Goal: Task Accomplishment & Management: Manage account settings

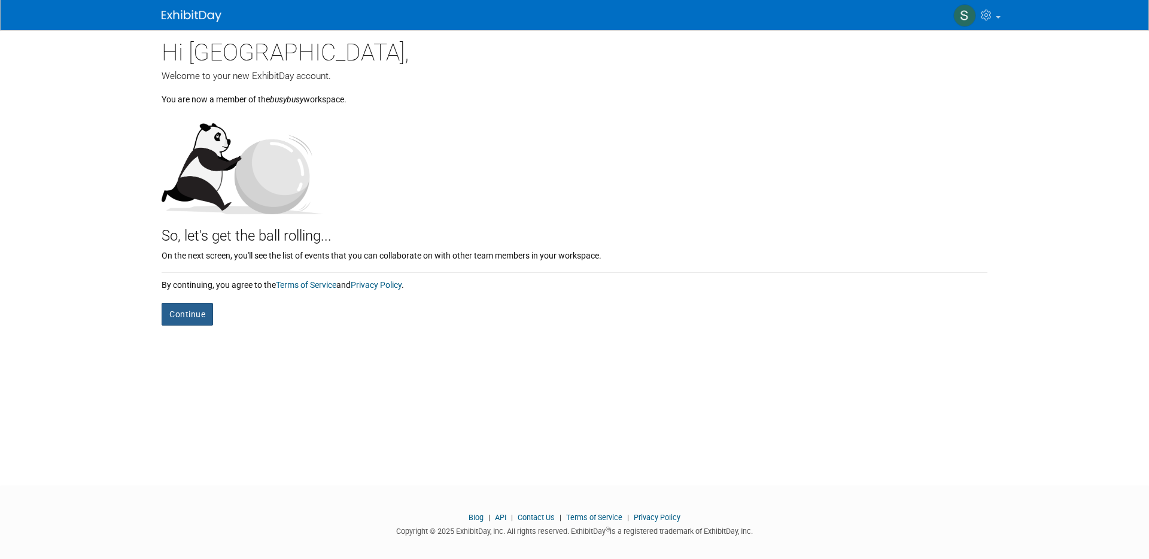
click at [200, 315] on button "Continue" at bounding box center [187, 314] width 51 height 23
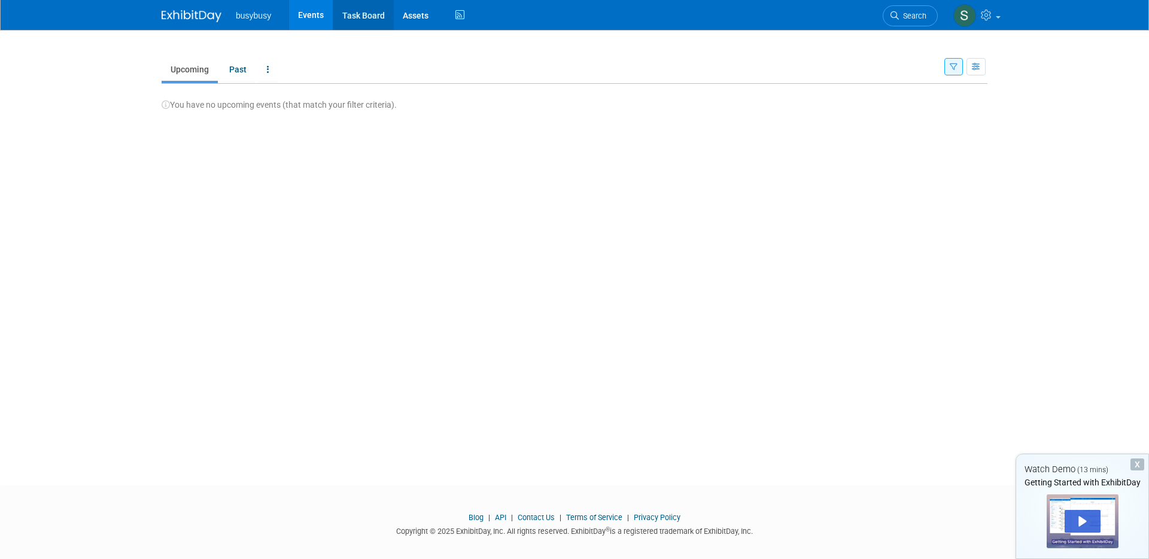
click at [376, 14] on link "Task Board" at bounding box center [363, 15] width 60 height 30
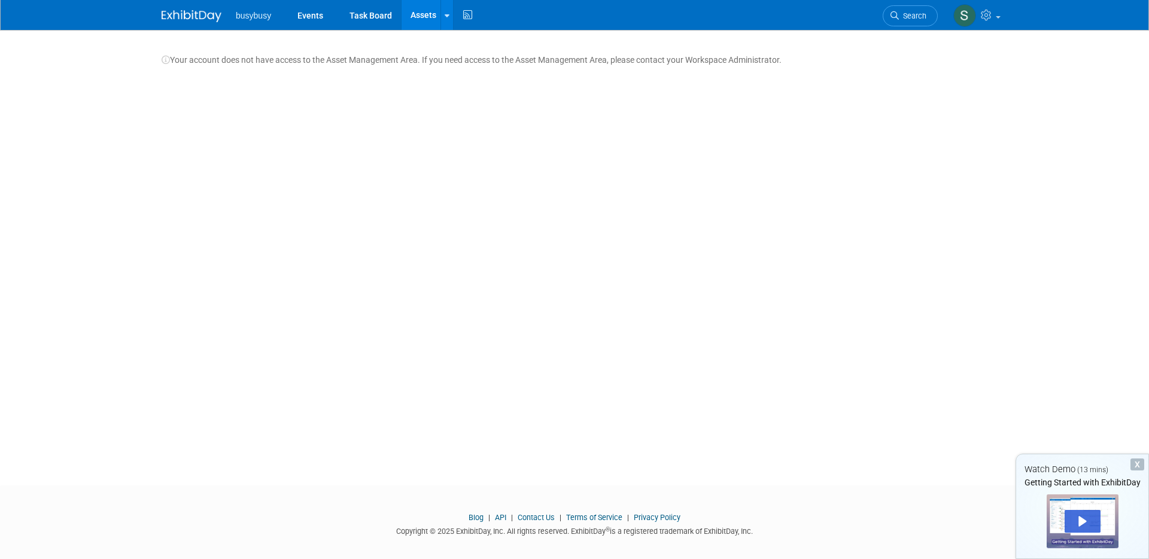
click at [187, 17] on img at bounding box center [192, 16] width 60 height 12
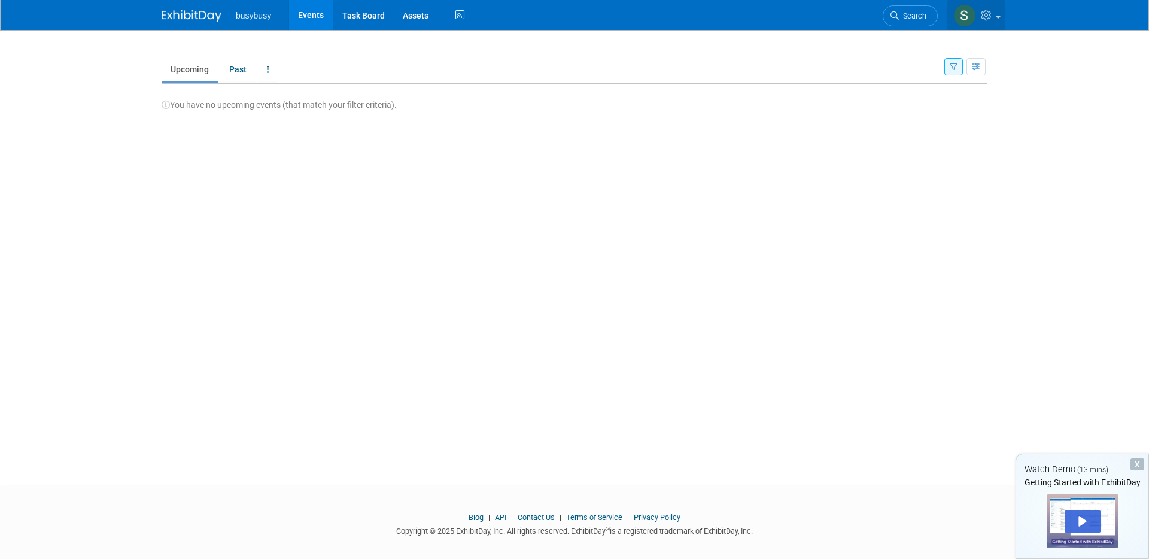
click at [961, 17] on img at bounding box center [964, 15] width 23 height 23
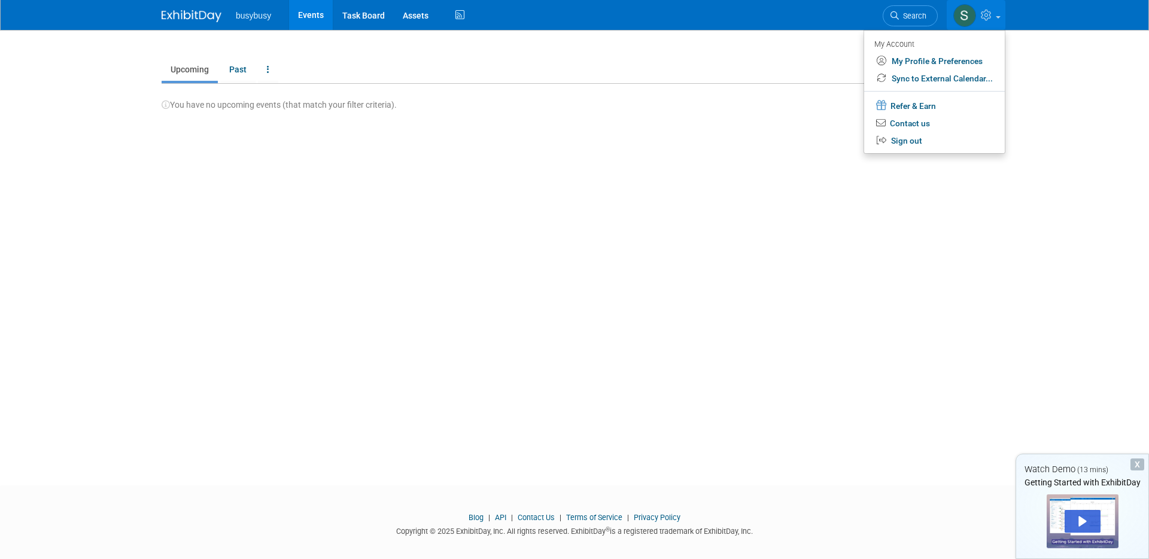
click at [193, 17] on img at bounding box center [192, 16] width 60 height 12
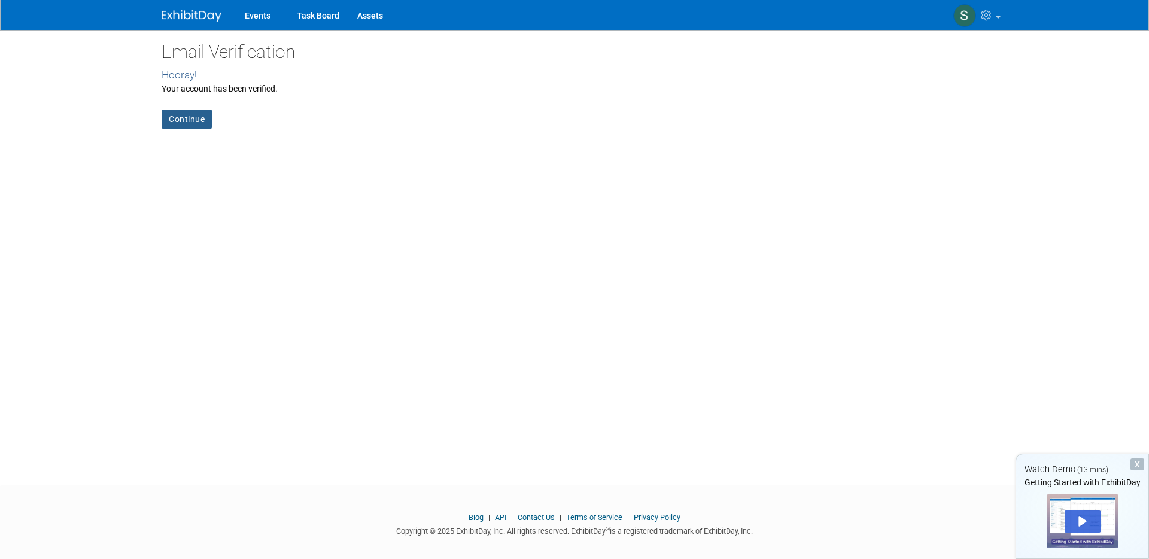
click at [196, 120] on link "Continue" at bounding box center [187, 118] width 50 height 19
